Goal: Information Seeking & Learning: Learn about a topic

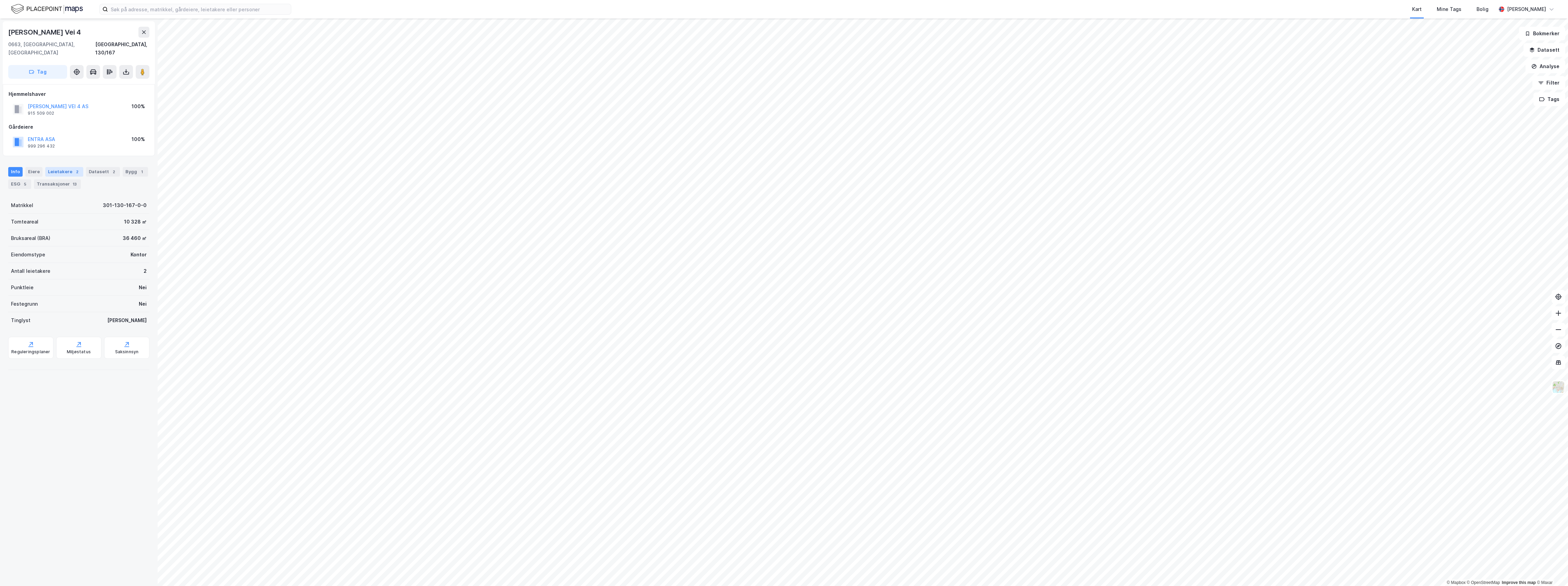
click at [58, 167] on div "Leietakere 2" at bounding box center [64, 172] width 38 height 10
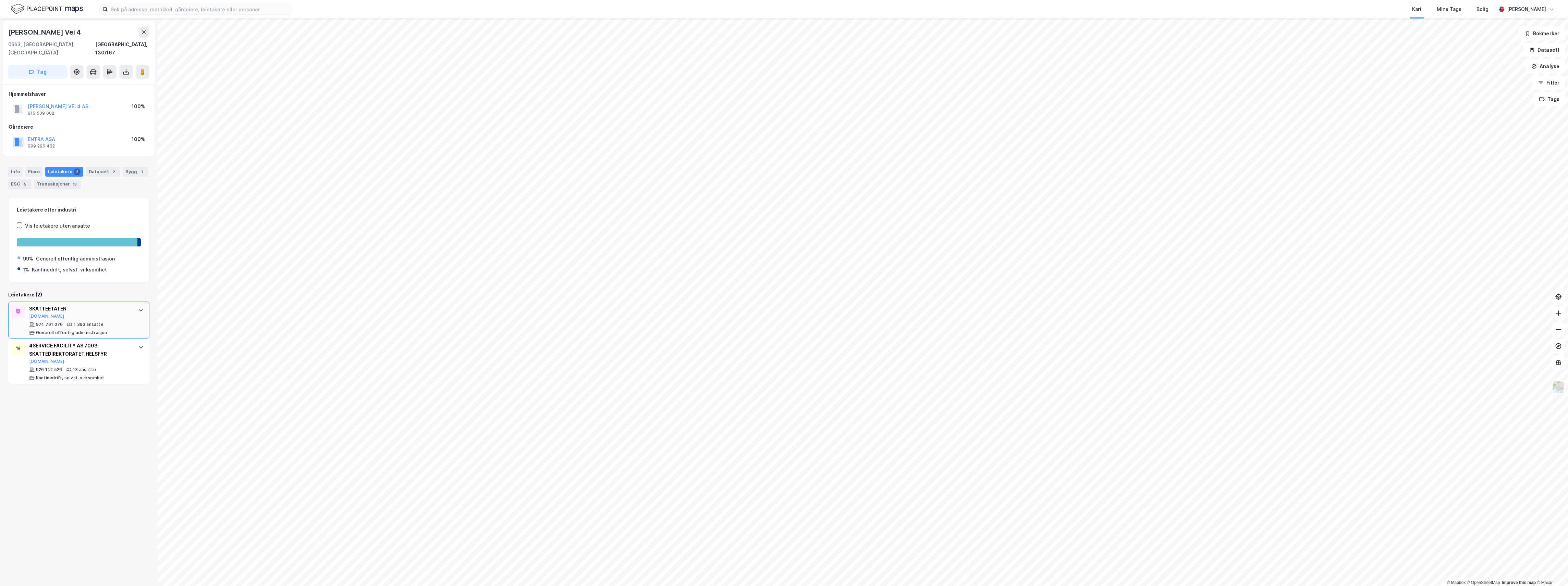
click at [91, 313] on div "SKATTEETATEN [DOMAIN_NAME] 974 761 076 1 393 ansatte [PERSON_NAME] offentlig ad…" at bounding box center [80, 321] width 102 height 31
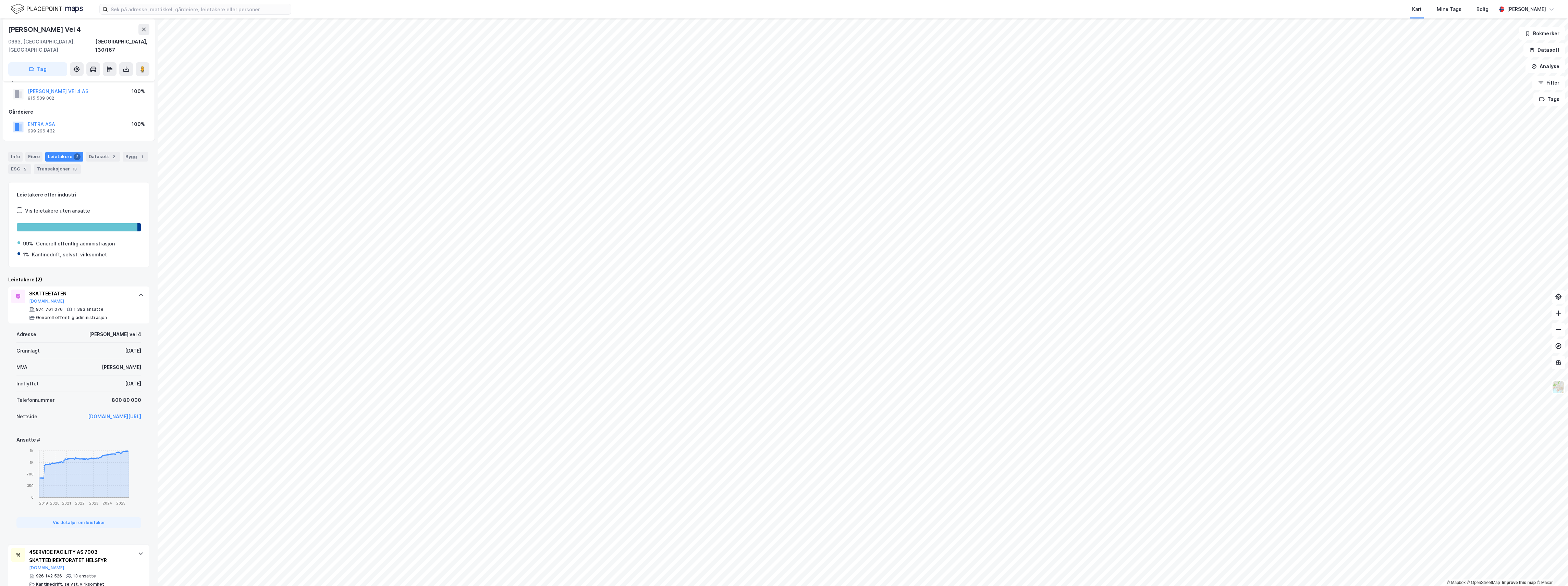
scroll to position [20, 0]
click at [65, 159] on div "Transaksjoner 13" at bounding box center [57, 164] width 47 height 10
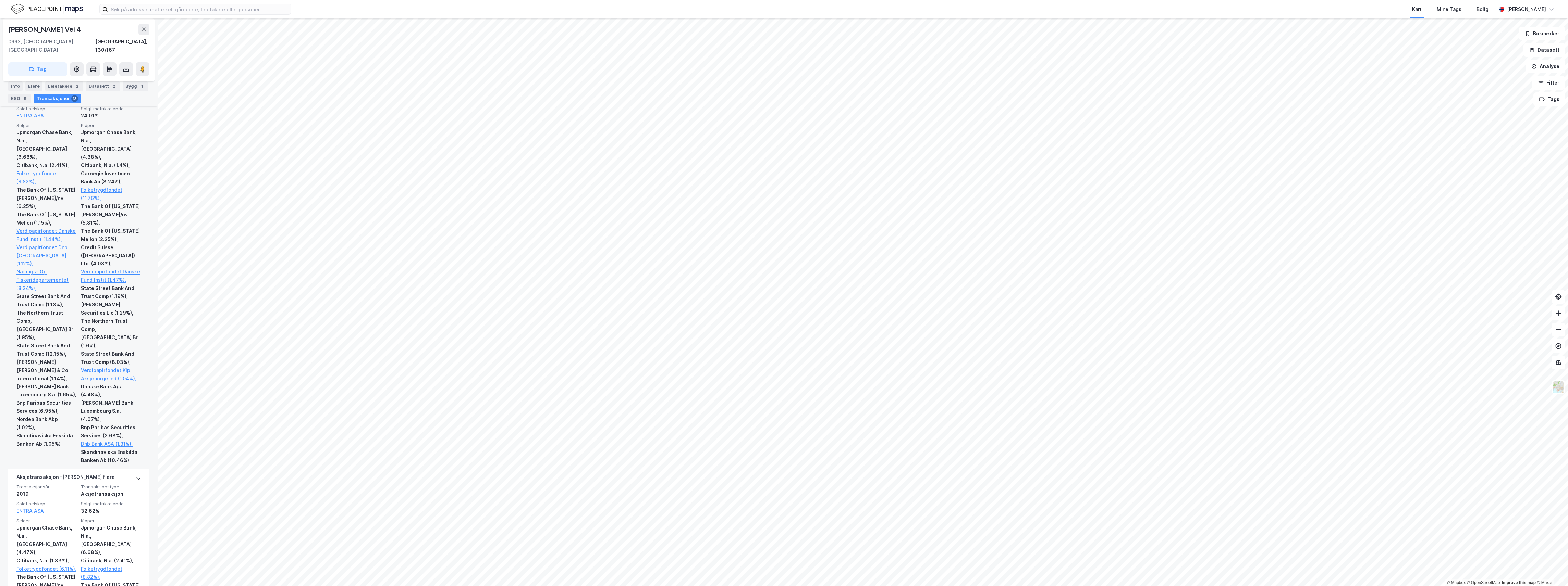
scroll to position [912, 0]
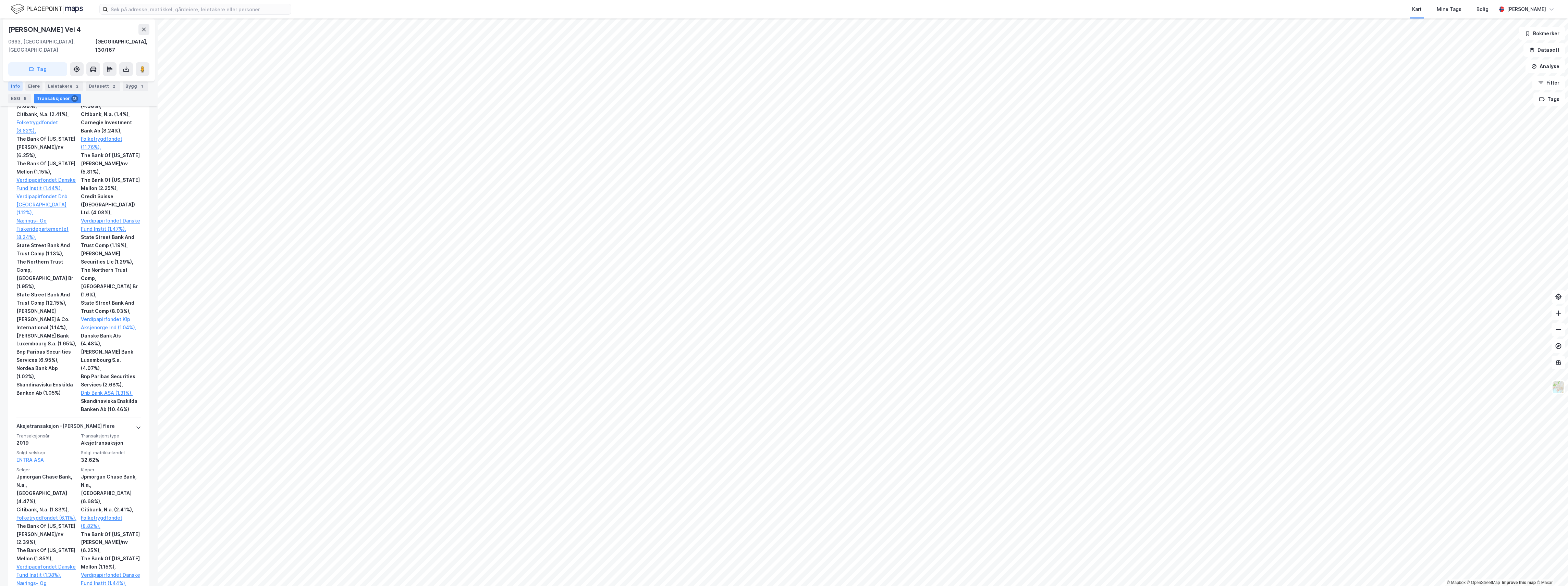
click at [15, 86] on div "Info" at bounding box center [15, 86] width 14 height 10
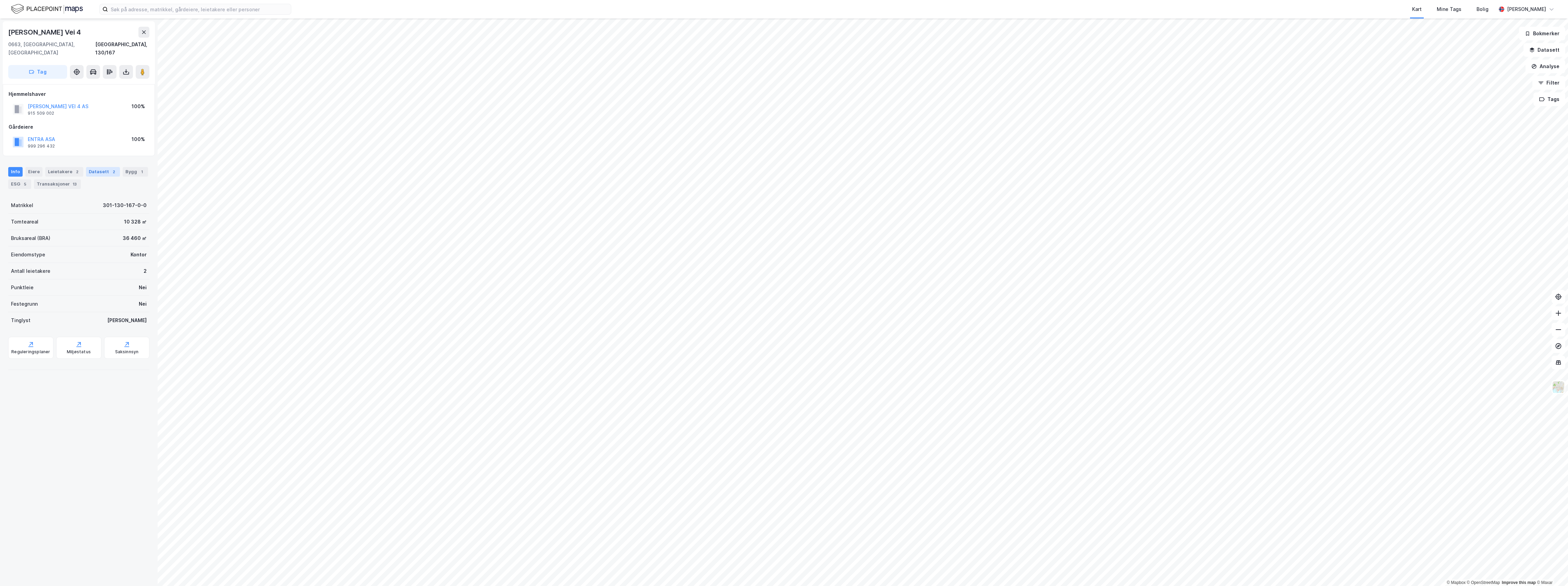
click at [103, 167] on div "Datasett 2" at bounding box center [102, 172] width 34 height 10
click at [67, 240] on div "Kontor prosjekter" at bounding box center [78, 247] width 140 height 27
click at [55, 203] on div "Alle Prosjekter" at bounding box center [78, 211] width 140 height 27
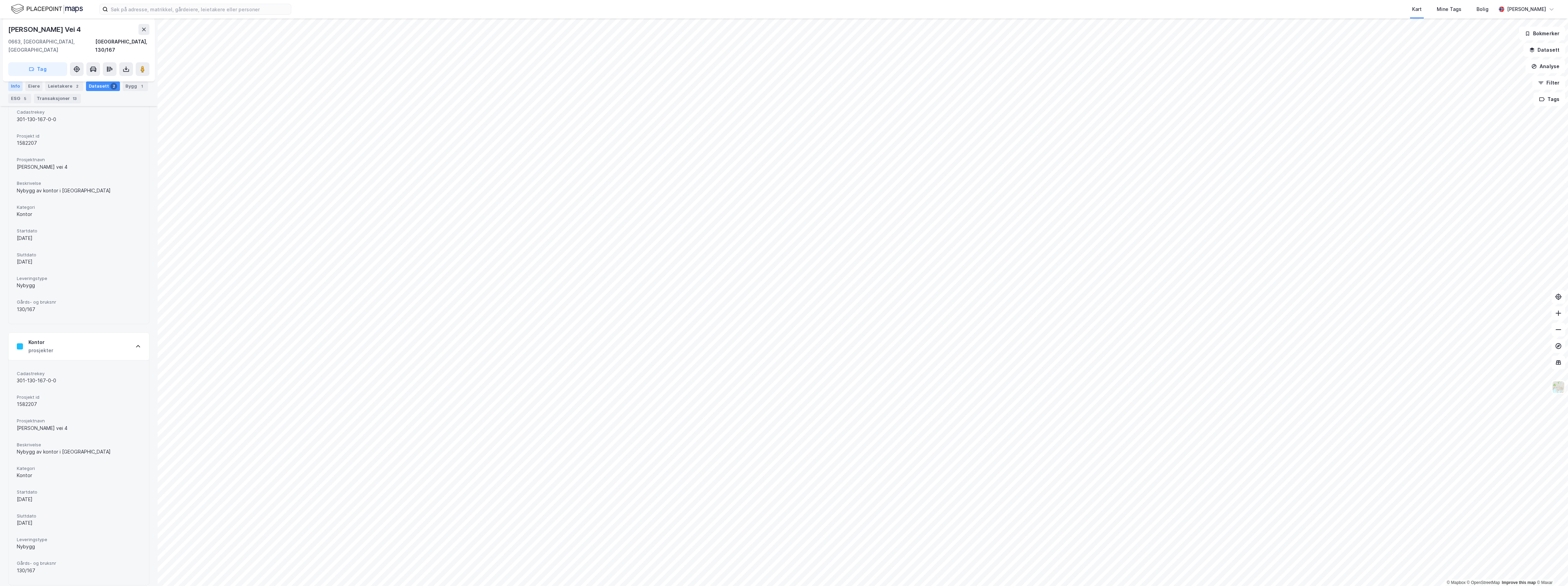
click at [15, 86] on div "Info" at bounding box center [15, 86] width 14 height 10
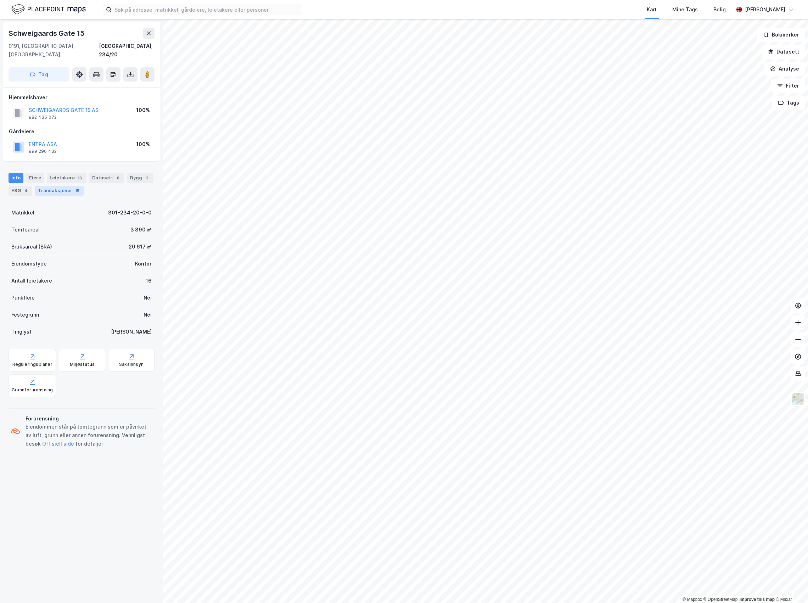
click at [109, 179] on div "© Mapbox © OpenStreetMap Improve this map © Maxar [STREET_ADDRESS] Tag Hjemmels…" at bounding box center [404, 311] width 808 height 584
click at [66, 173] on div "Leietakere 6" at bounding box center [66, 178] width 39 height 10
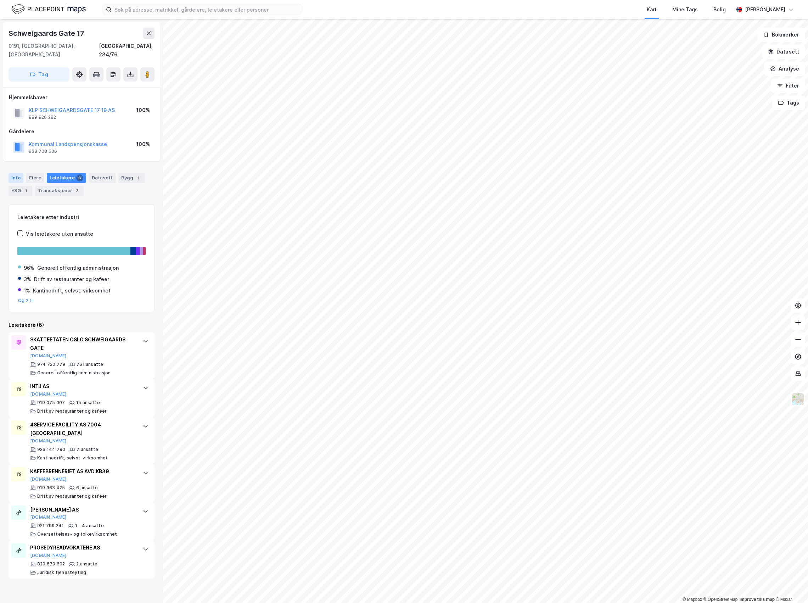
click at [10, 173] on div "Info" at bounding box center [16, 178] width 15 height 10
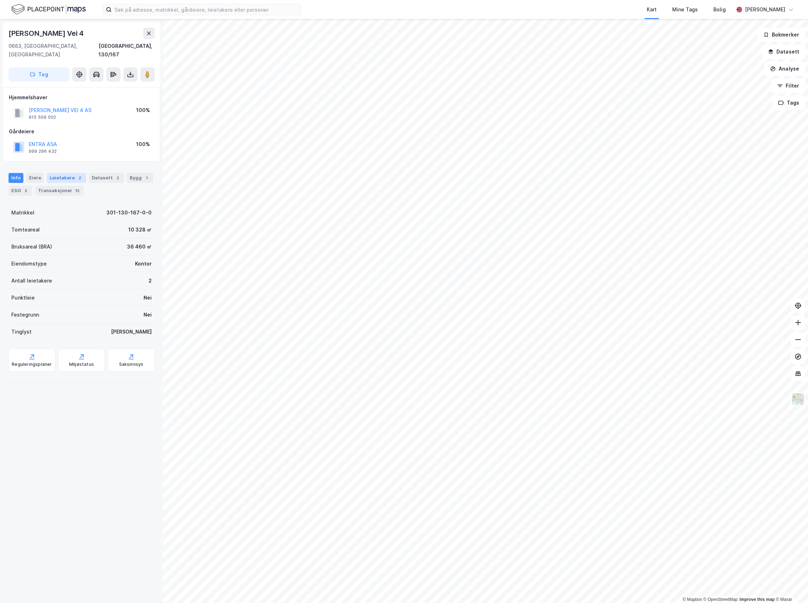
click at [68, 173] on div "Leietakere 2" at bounding box center [66, 178] width 39 height 10
